Goal: Communication & Community: Answer question/provide support

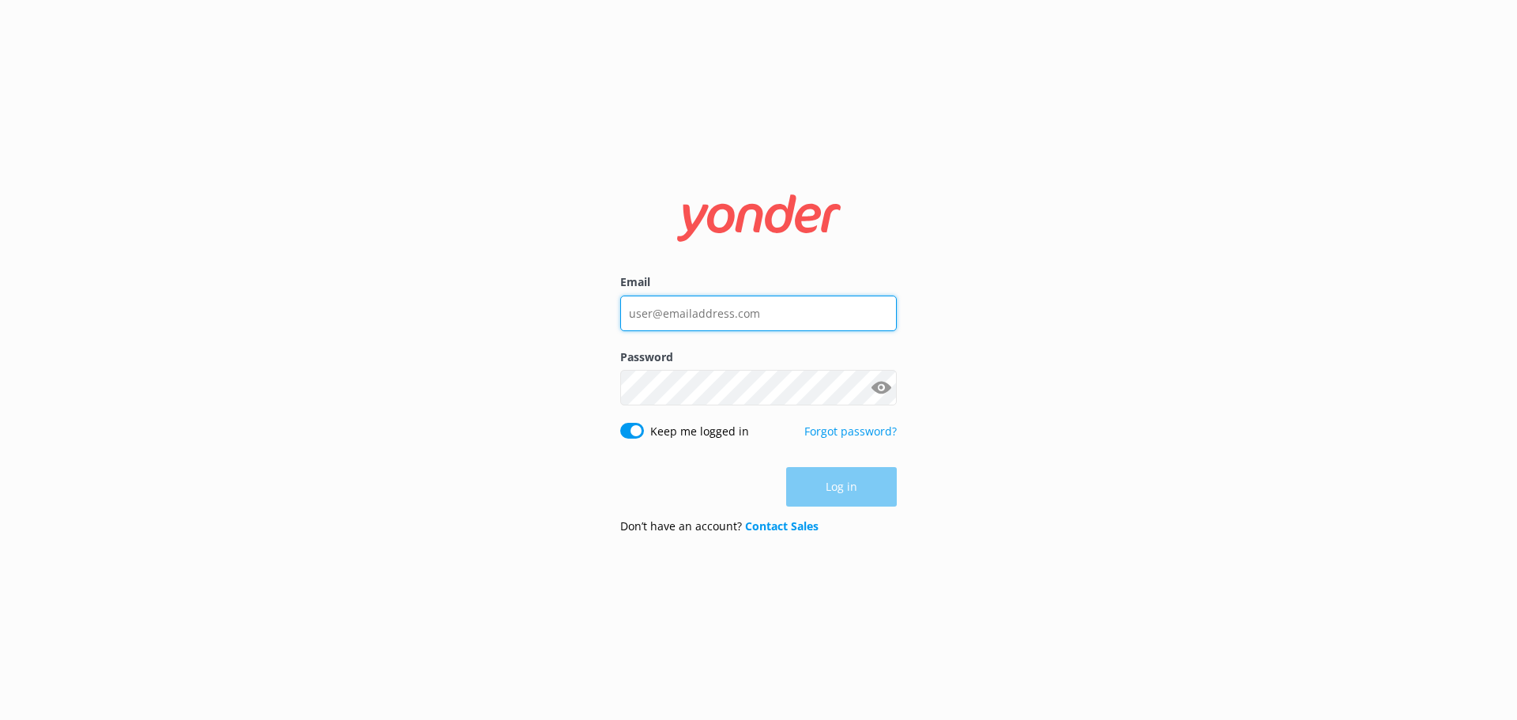
type input "[EMAIL_ADDRESS][DOMAIN_NAME]"
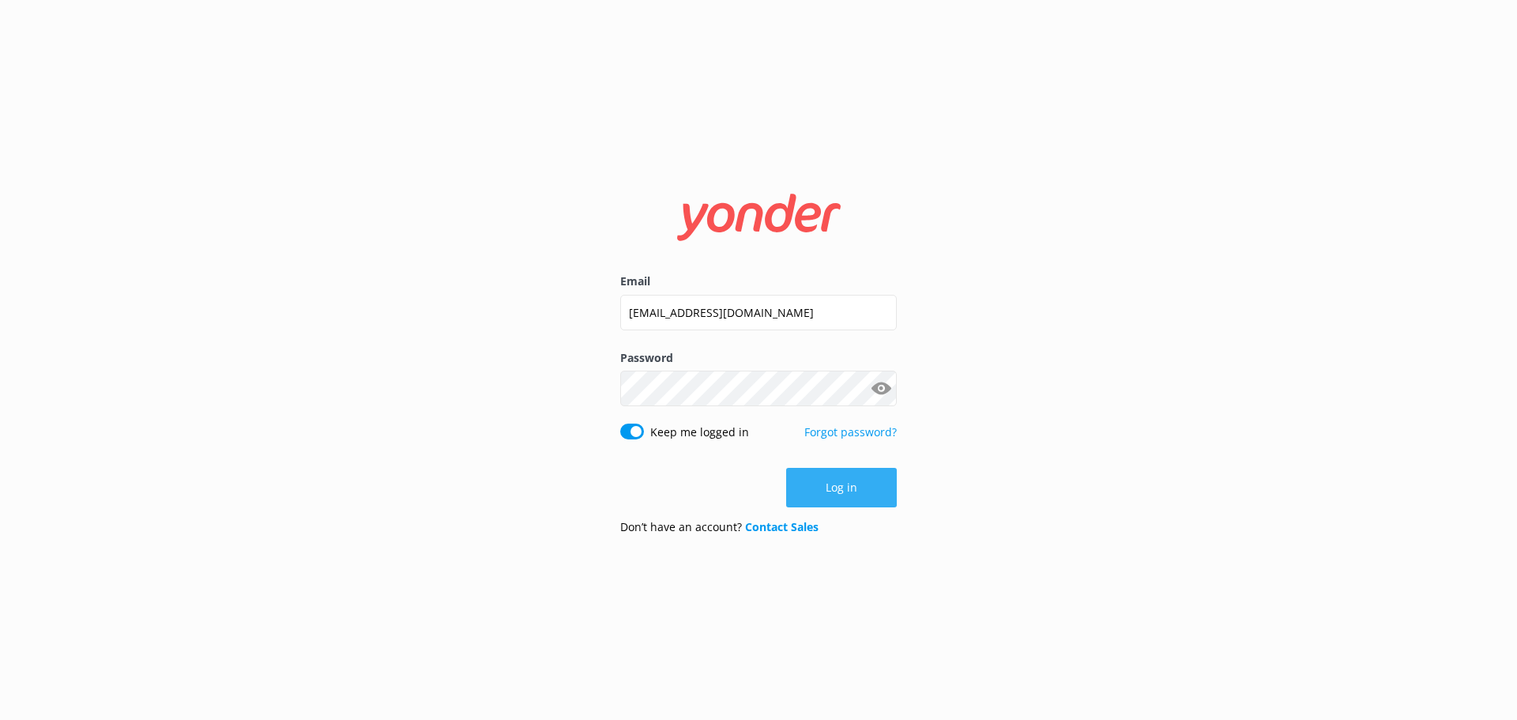
click at [821, 486] on button "Log in" at bounding box center [841, 487] width 111 height 39
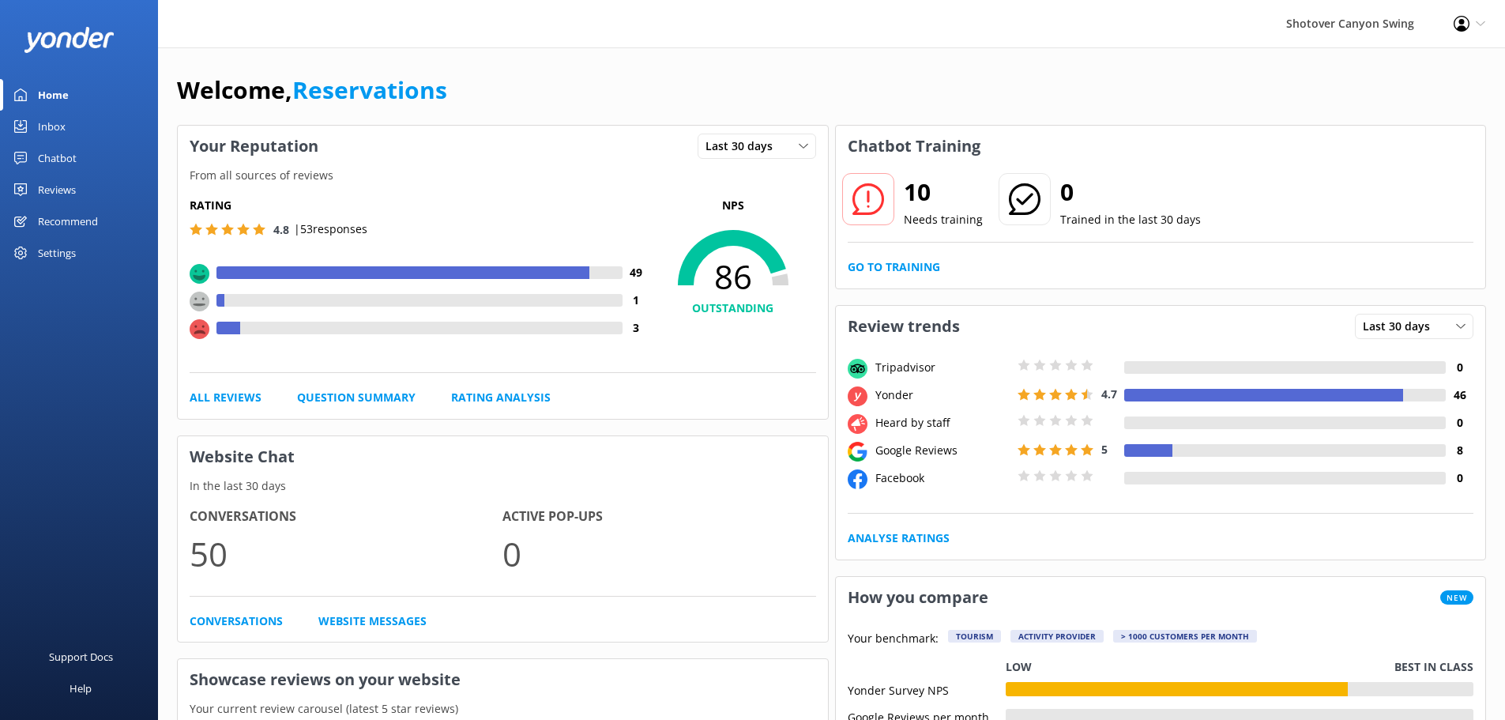
click at [51, 127] on div "Inbox" at bounding box center [52, 127] width 28 height 32
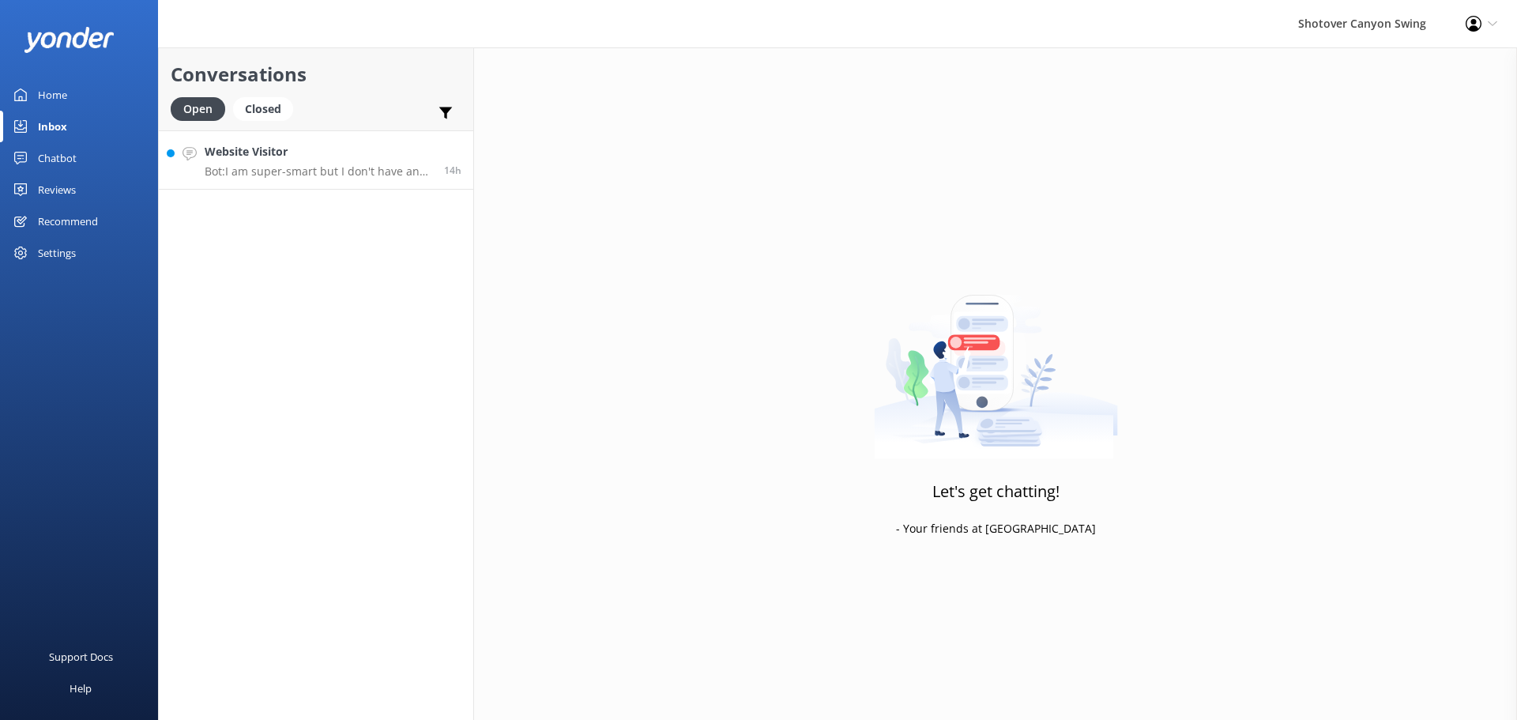
click at [324, 177] on p "Bot: I am super-smart but I don't have an answer for that in my knowledge base,…" at bounding box center [318, 171] width 227 height 14
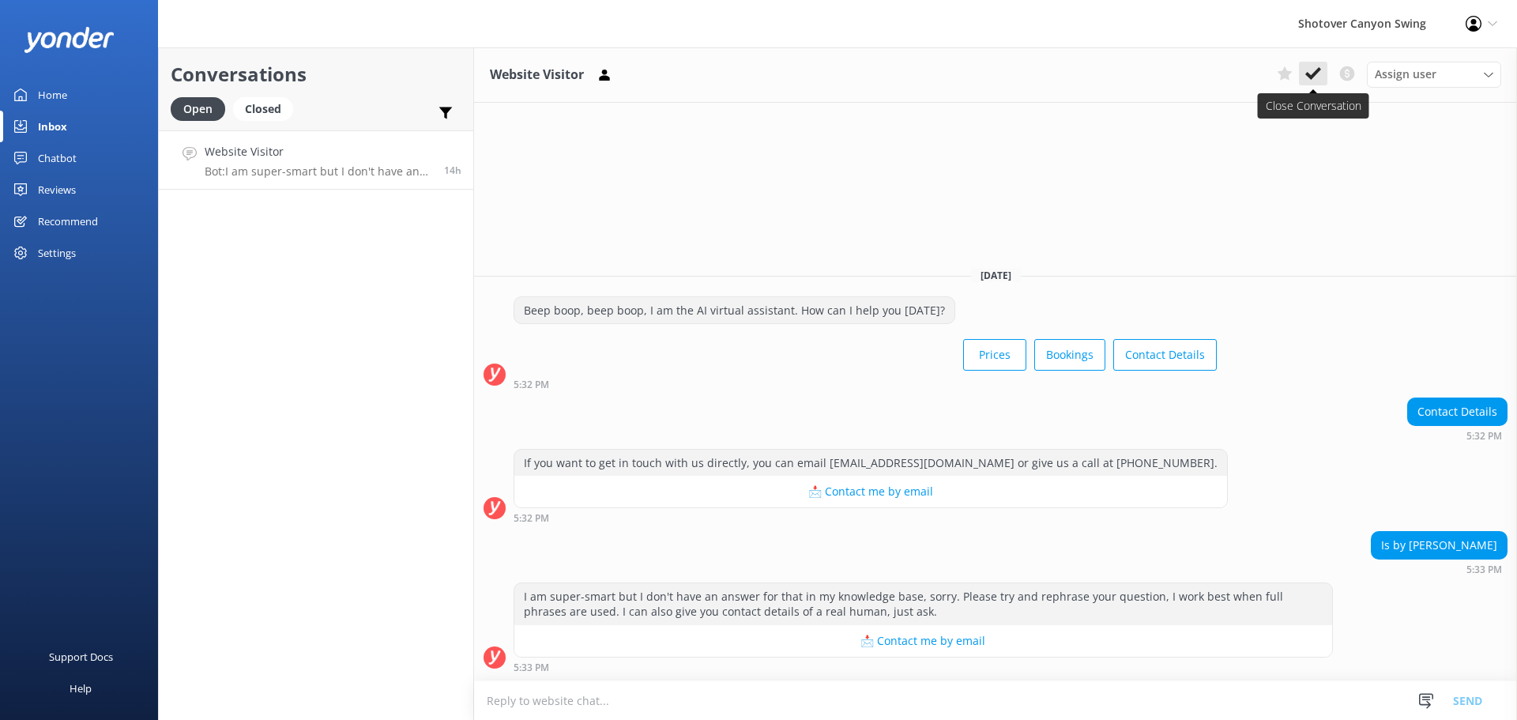
click at [1313, 65] on button at bounding box center [1313, 74] width 28 height 24
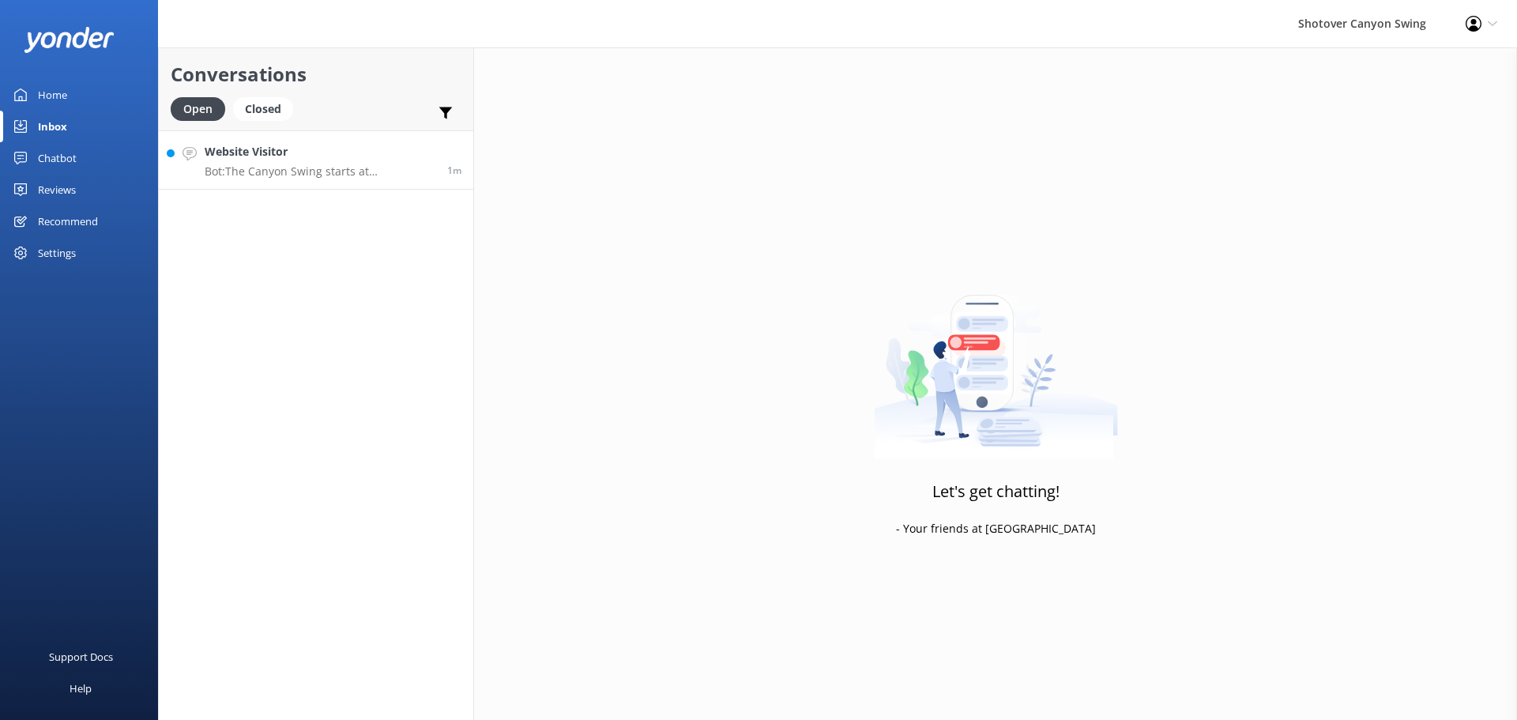
click at [314, 154] on h4 "Website Visitor" at bounding box center [320, 151] width 231 height 17
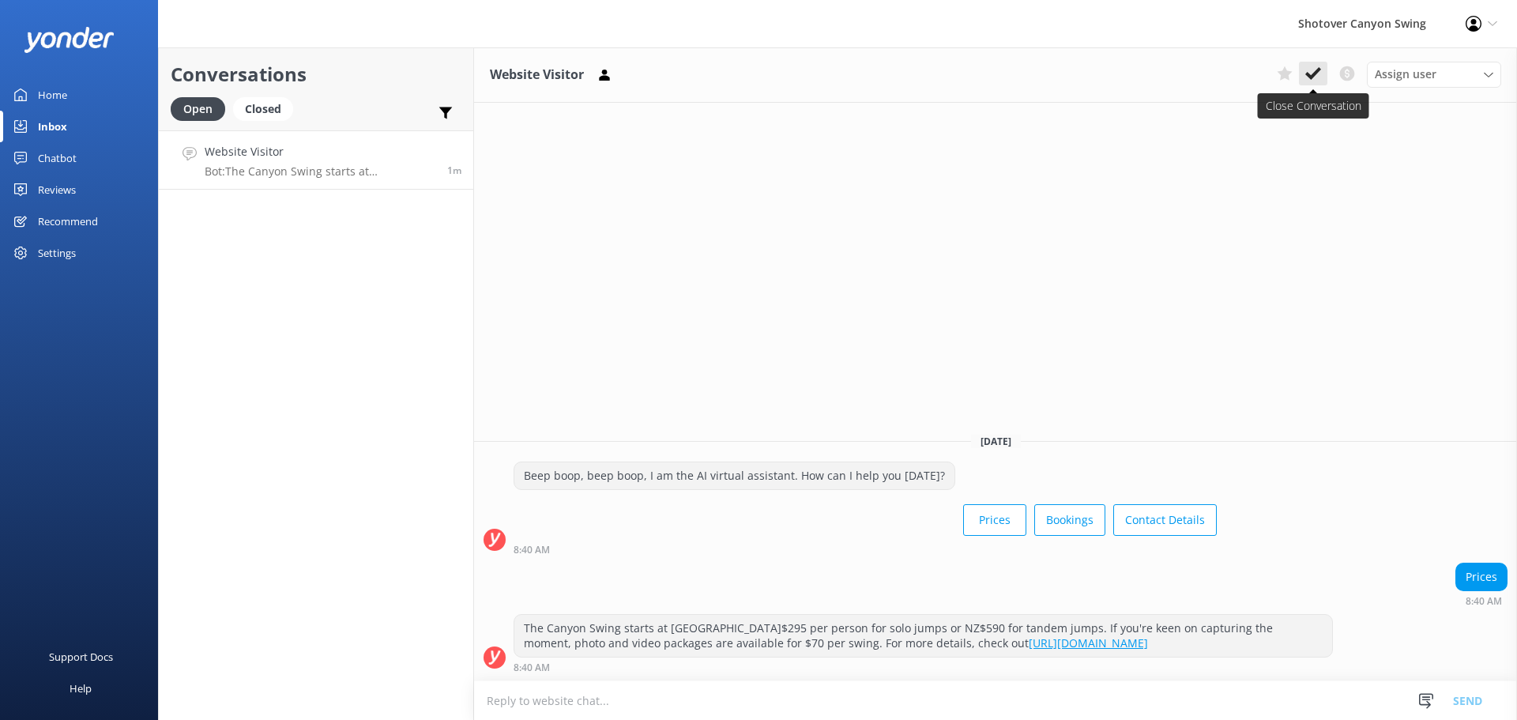
click at [1313, 76] on use at bounding box center [1313, 73] width 16 height 13
